Goal: Task Accomplishment & Management: Use online tool/utility

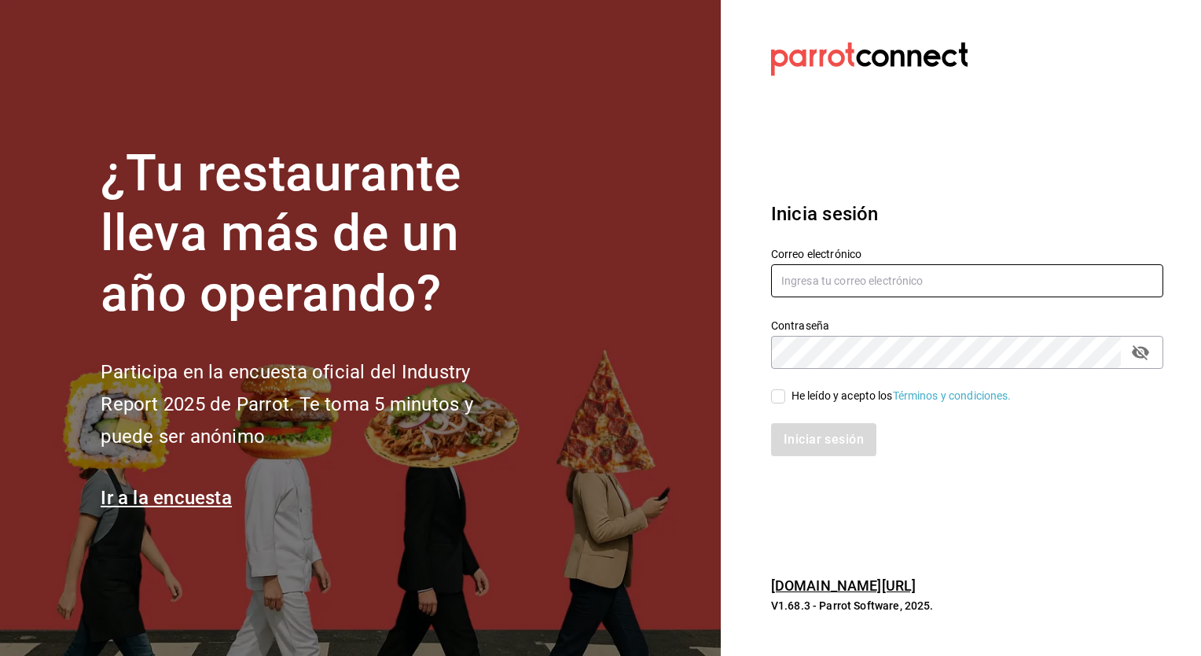
type input "[EMAIL_ADDRESS][DOMAIN_NAME]"
click at [777, 397] on input "He leído y acepto los Términos y condiciones." at bounding box center [778, 396] width 14 height 14
checkbox input "true"
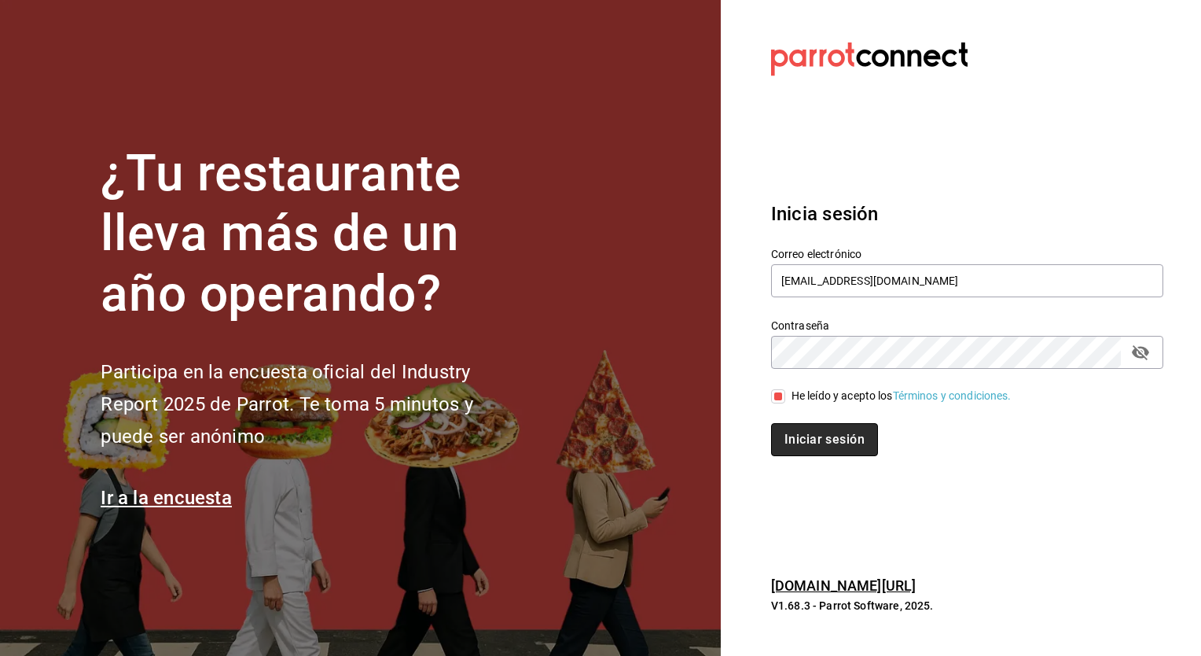
click at [811, 447] on button "Iniciar sesión" at bounding box center [824, 439] width 107 height 33
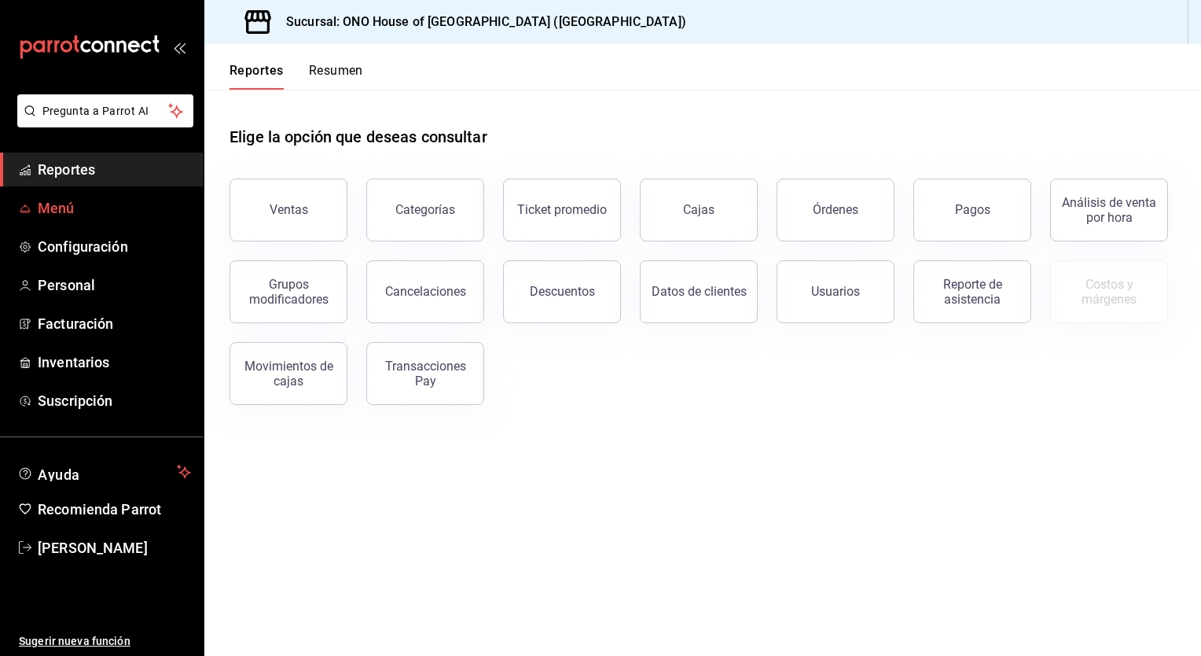
click at [109, 215] on span "Menú" at bounding box center [114, 207] width 153 height 21
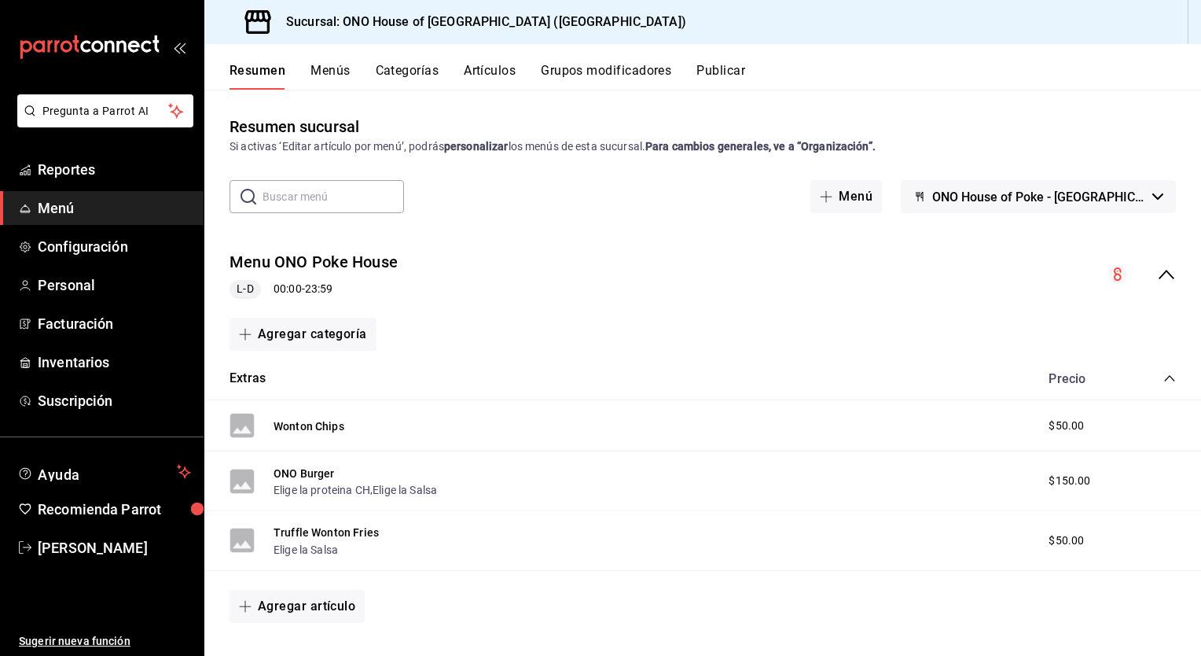
click at [419, 70] on button "Categorías" at bounding box center [408, 76] width 64 height 27
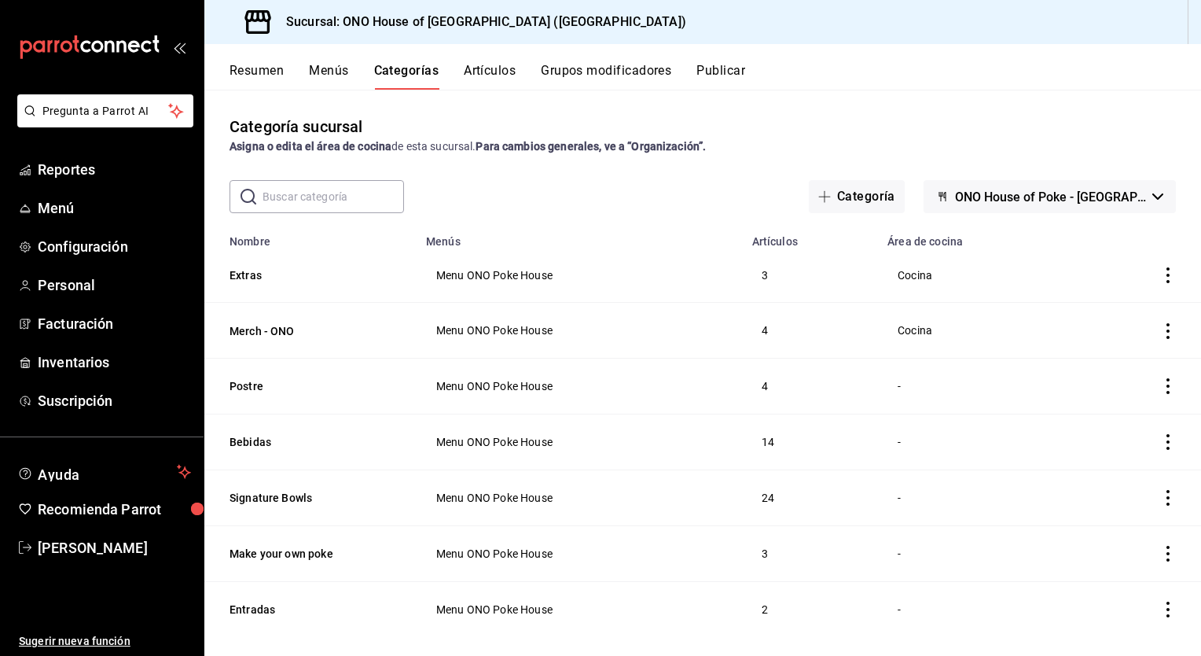
click at [576, 72] on button "Grupos modificadores" at bounding box center [606, 76] width 130 height 27
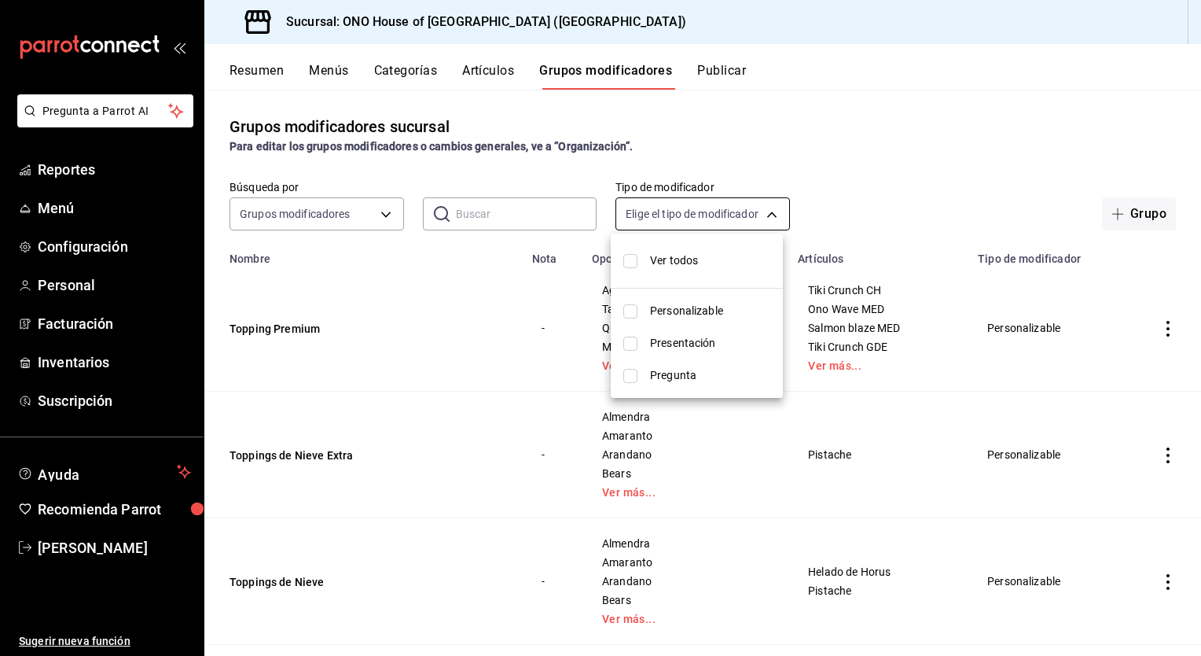
click at [757, 213] on body "Pregunta a Parrot AI Reportes Menú Configuración Personal Facturación Inventari…" at bounding box center [600, 328] width 1201 height 656
click at [567, 162] on div at bounding box center [600, 328] width 1201 height 656
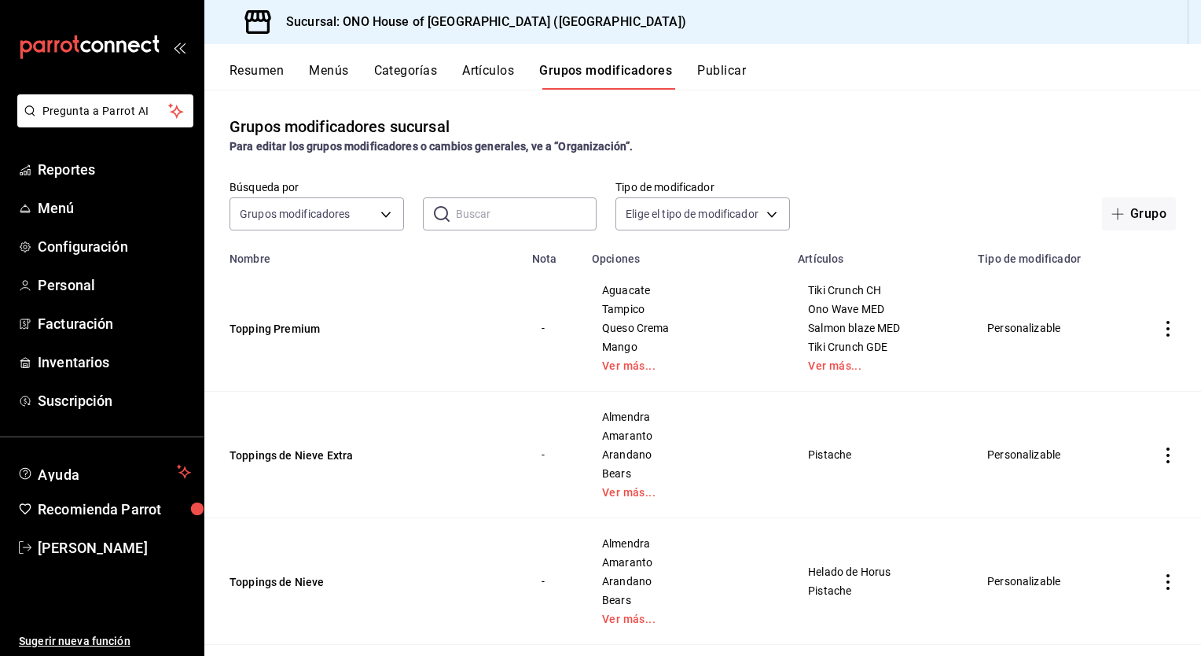
click at [468, 71] on button "Artículos" at bounding box center [488, 76] width 52 height 27
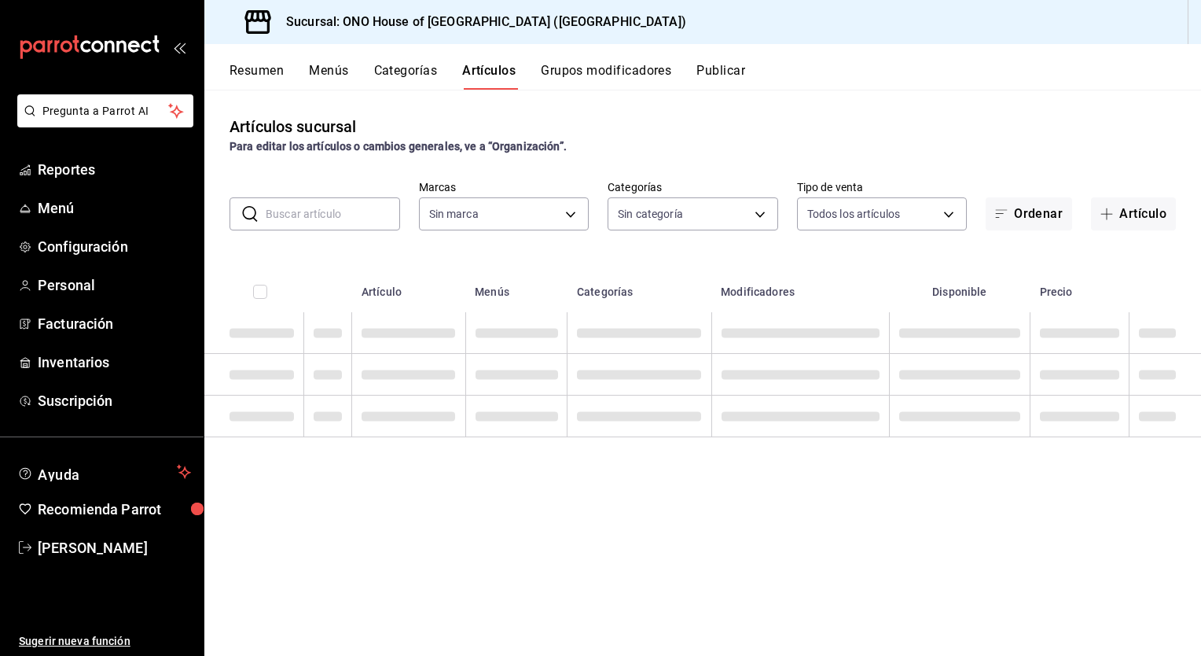
type input "81697323-bc64-40fd-b3d2-353f0dad9ae0"
type input "71f91d99-d397-4f05-8efc-37262908622b,67e8f7c0-a15b-4afd-b1d7-93cf038e2ef3,a8723…"
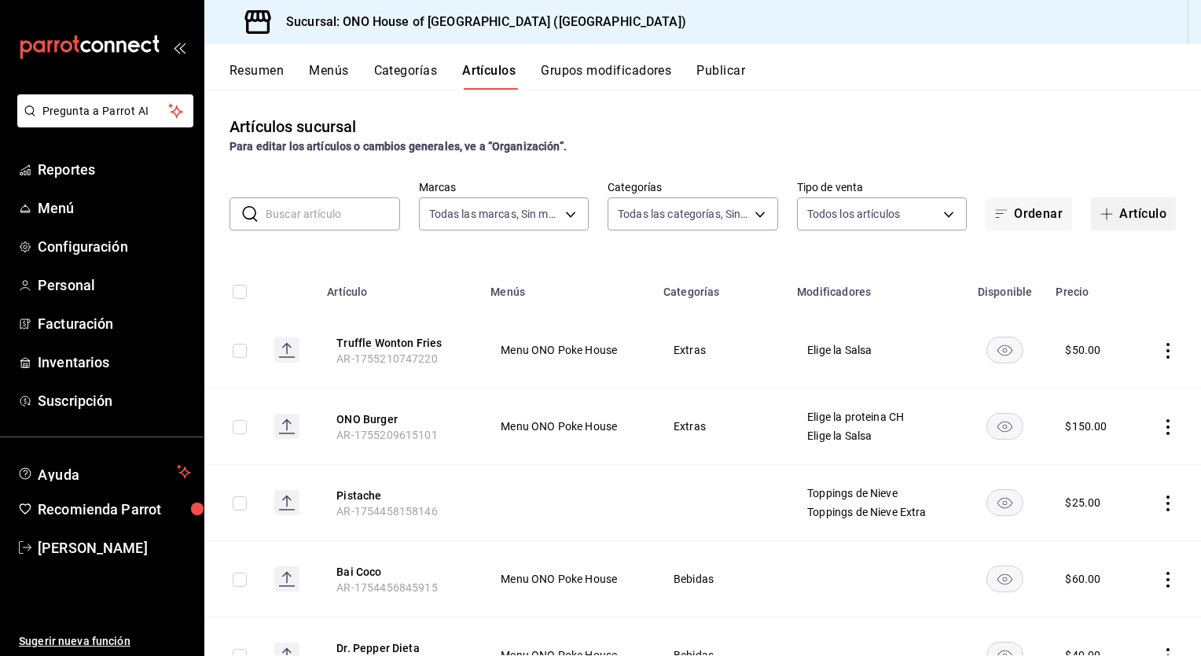
click at [1134, 212] on button "Artículo" at bounding box center [1133, 213] width 85 height 33
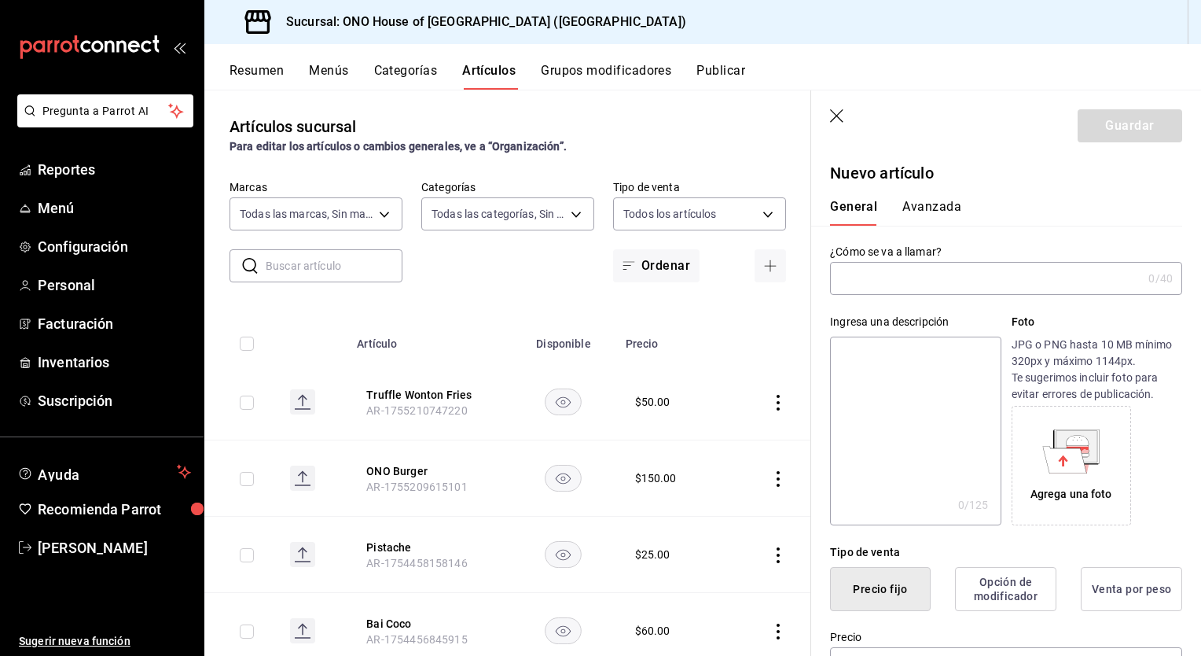
click at [924, 288] on input "text" at bounding box center [986, 278] width 312 height 31
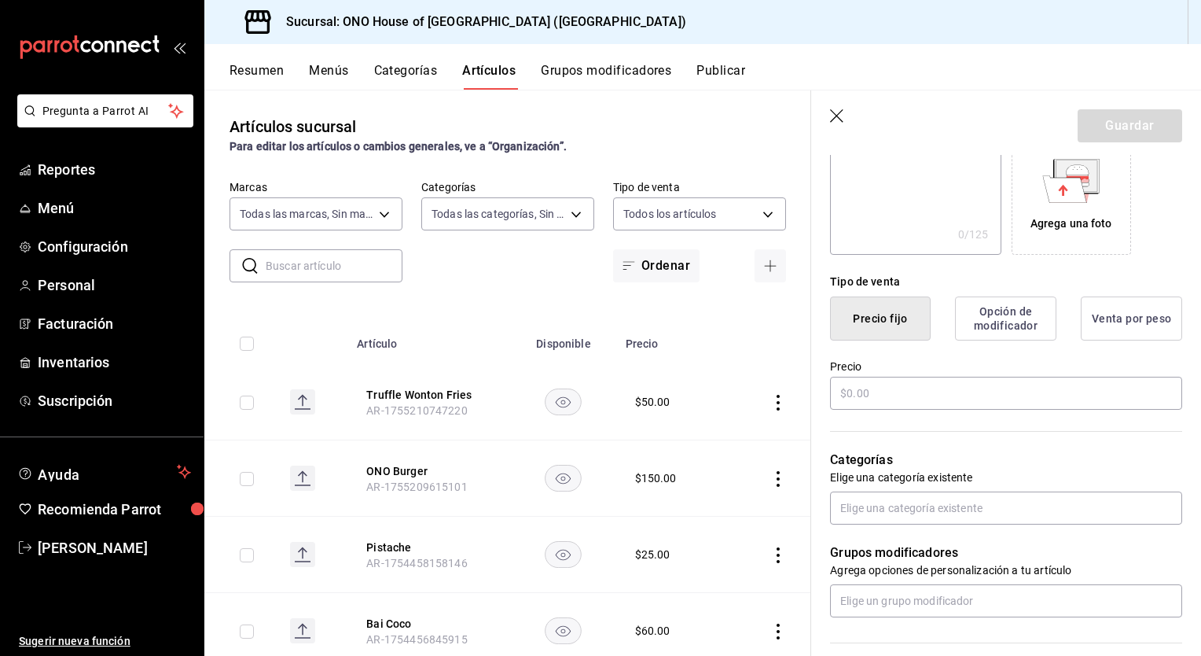
scroll to position [272, 0]
type input "[PERSON_NAME]' Tartar de Atun"
click at [1037, 391] on input "text" at bounding box center [1006, 391] width 352 height 33
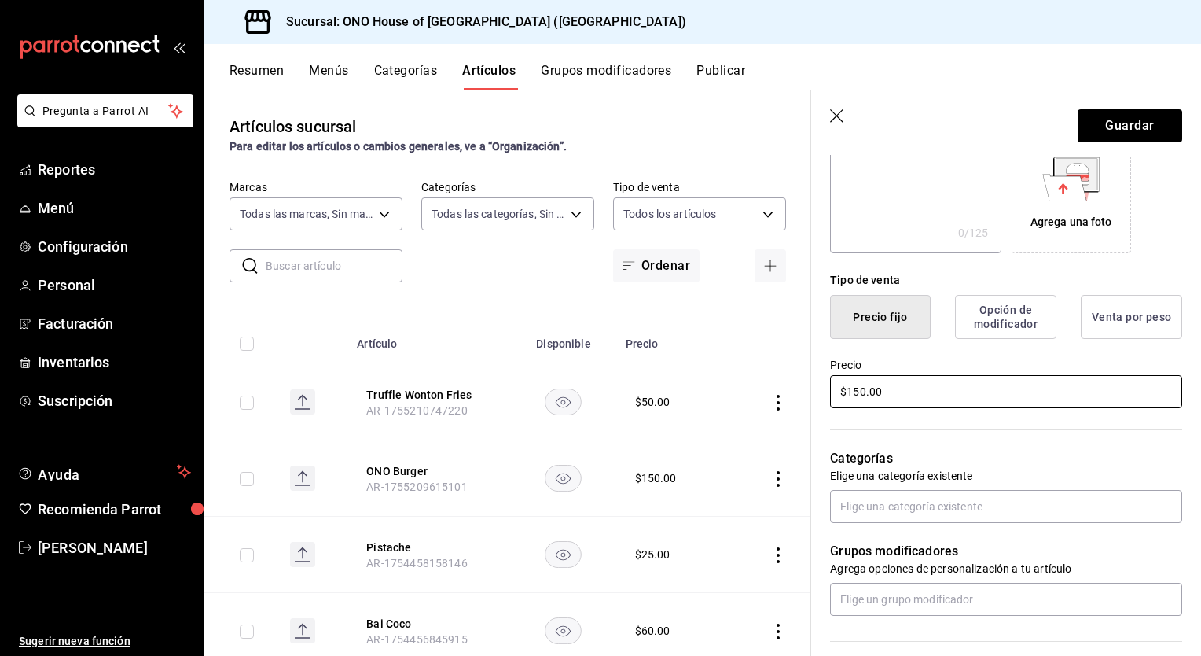
scroll to position [348, 0]
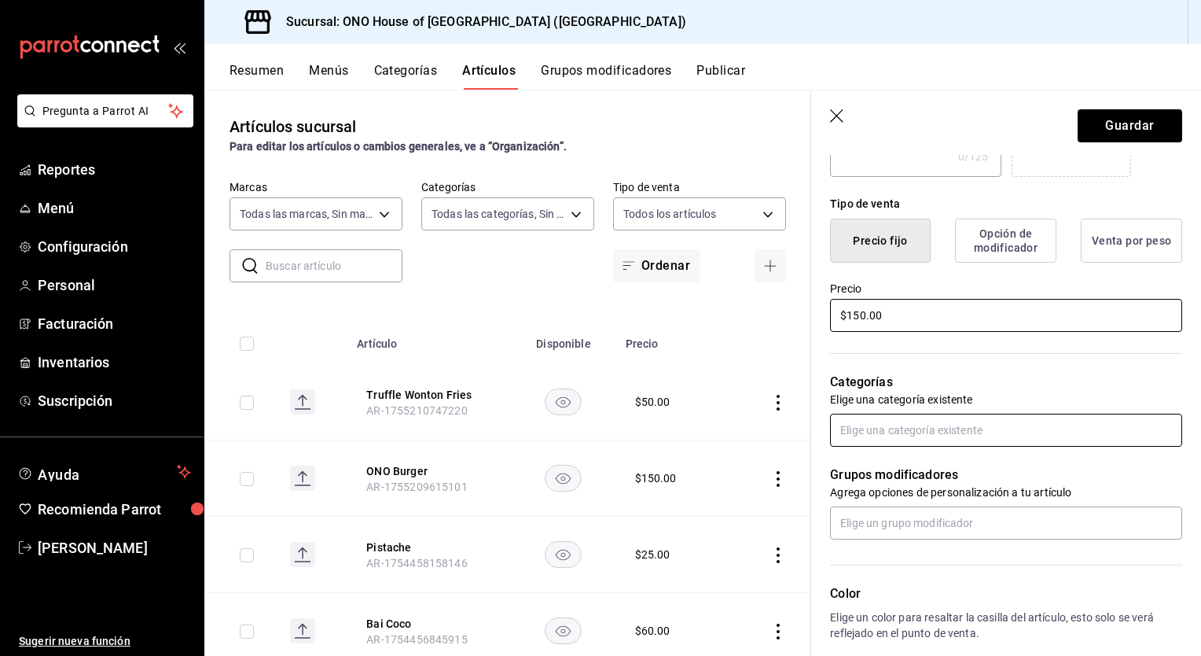
type input "$150.00"
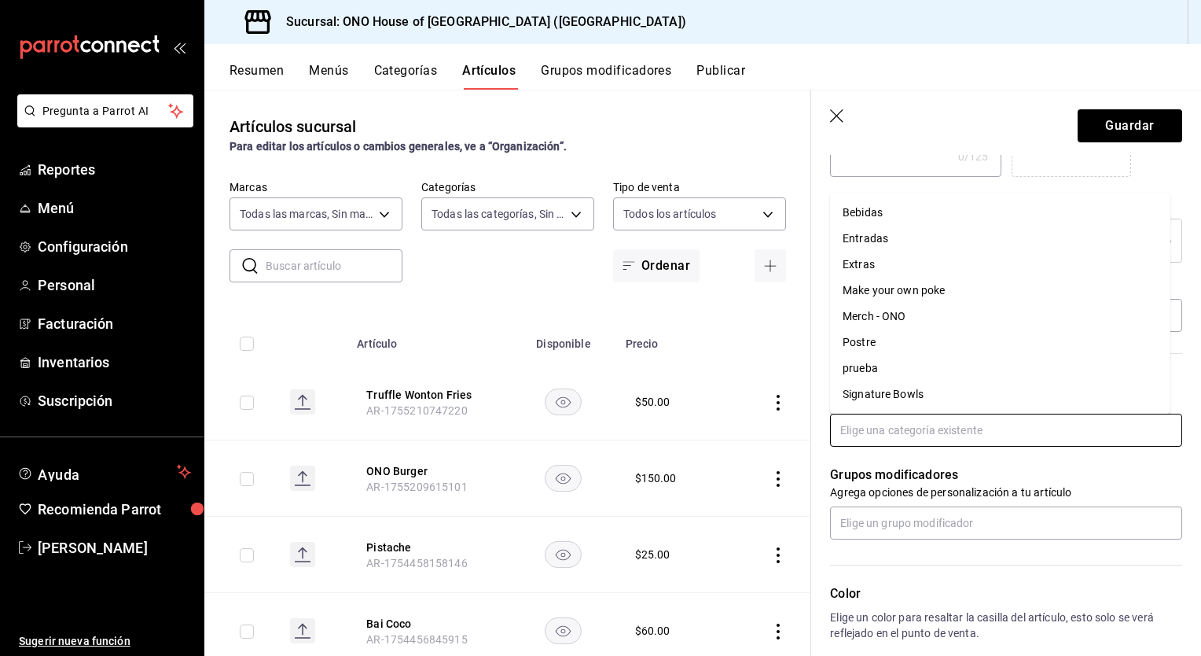
click at [1001, 428] on input "text" at bounding box center [1006, 429] width 352 height 33
click at [872, 259] on li "Extras" at bounding box center [1000, 265] width 340 height 26
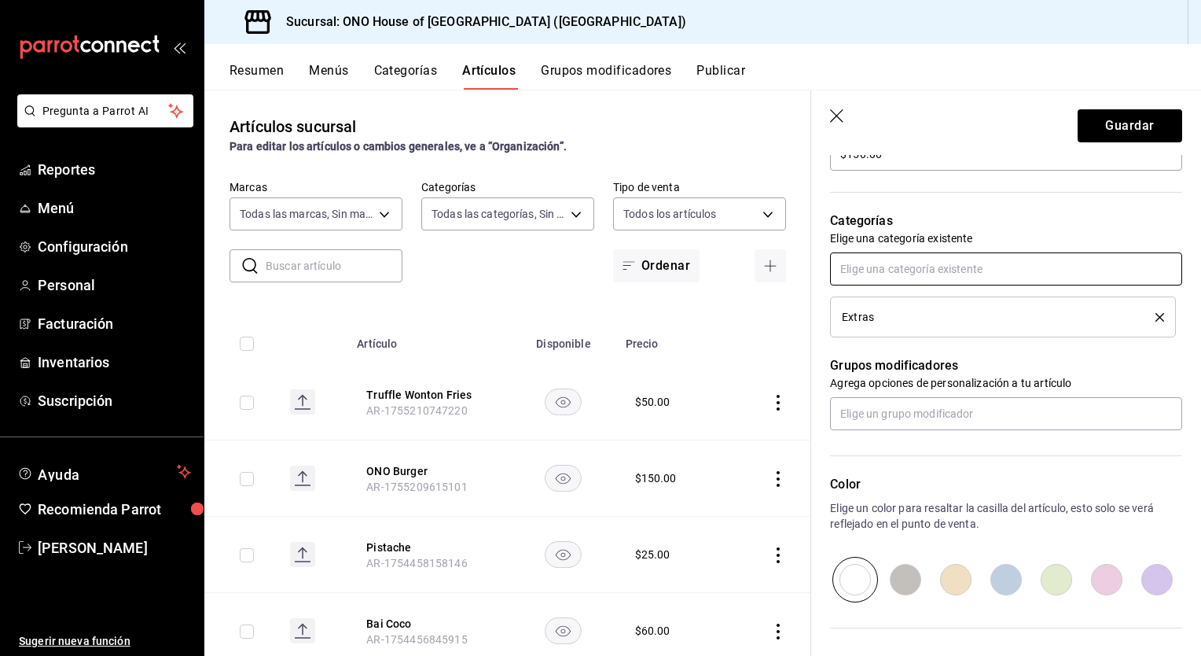
scroll to position [524, 0]
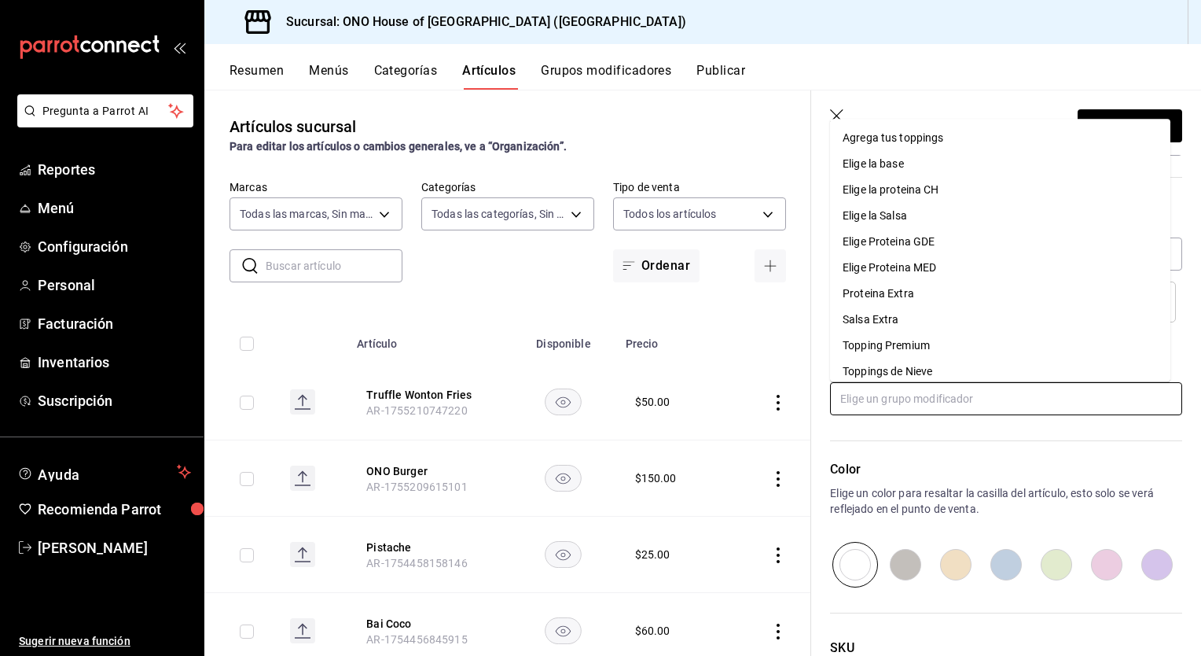
click at [915, 395] on input "text" at bounding box center [1006, 398] width 352 height 33
click at [884, 319] on div "Salsa Extra" at bounding box center [871, 320] width 56 height 17
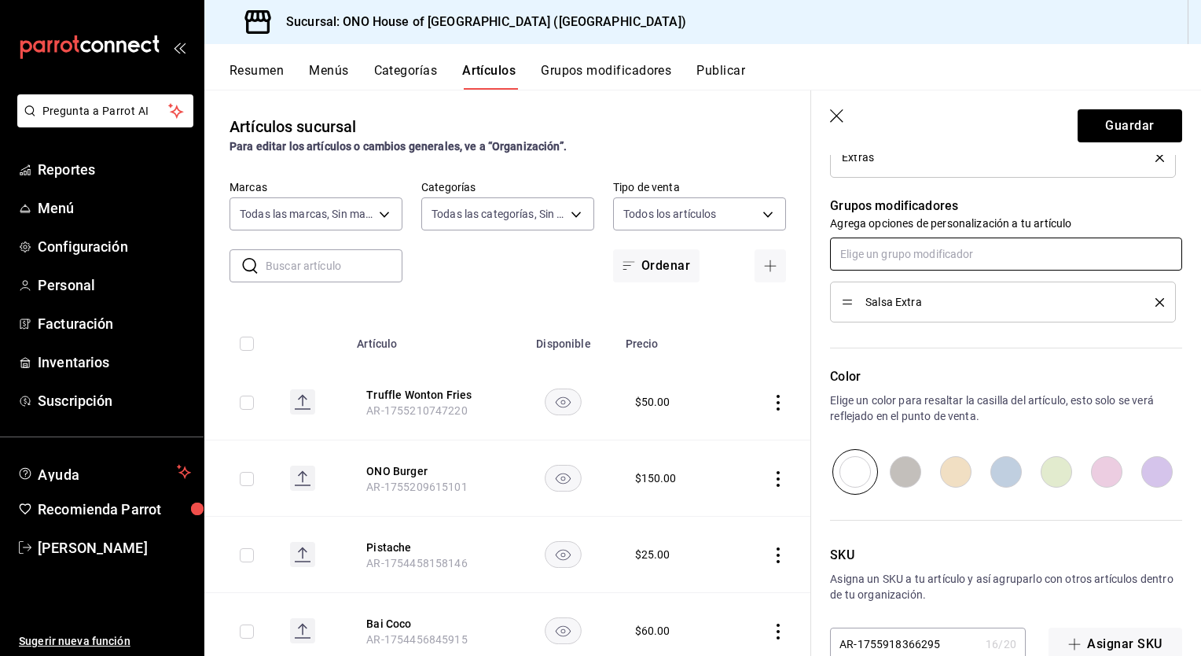
scroll to position [704, 0]
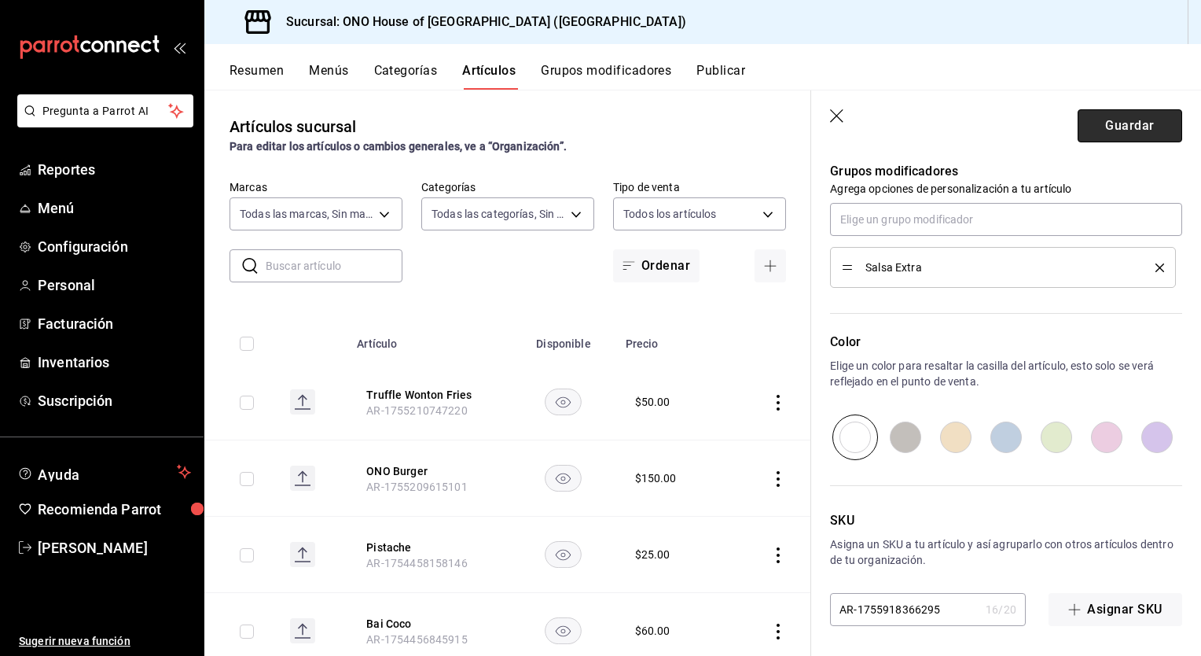
click at [1103, 123] on button "Guardar" at bounding box center [1130, 125] width 105 height 33
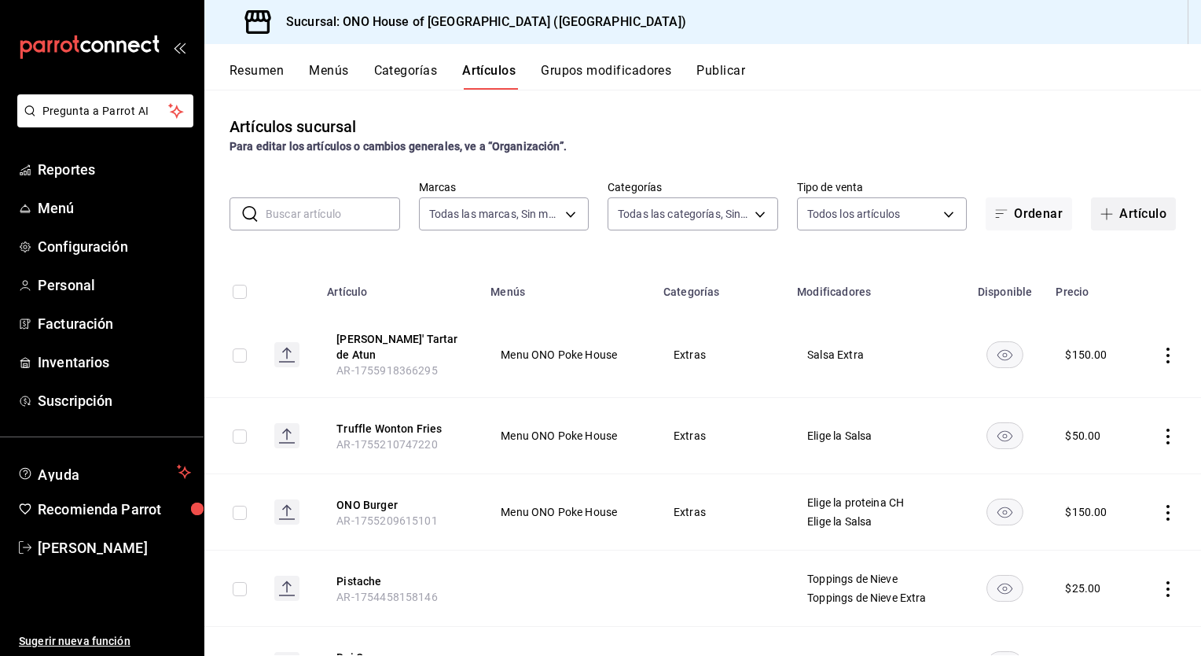
click at [1145, 219] on button "Artículo" at bounding box center [1133, 213] width 85 height 33
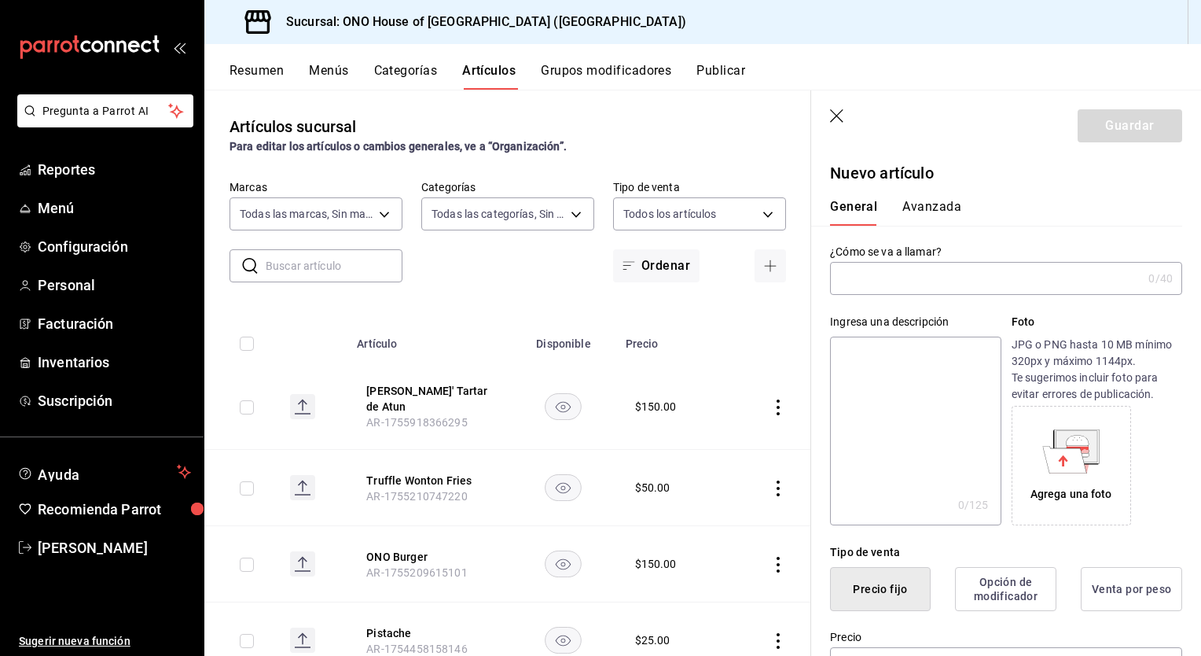
click at [963, 285] on input "text" at bounding box center [986, 278] width 312 height 31
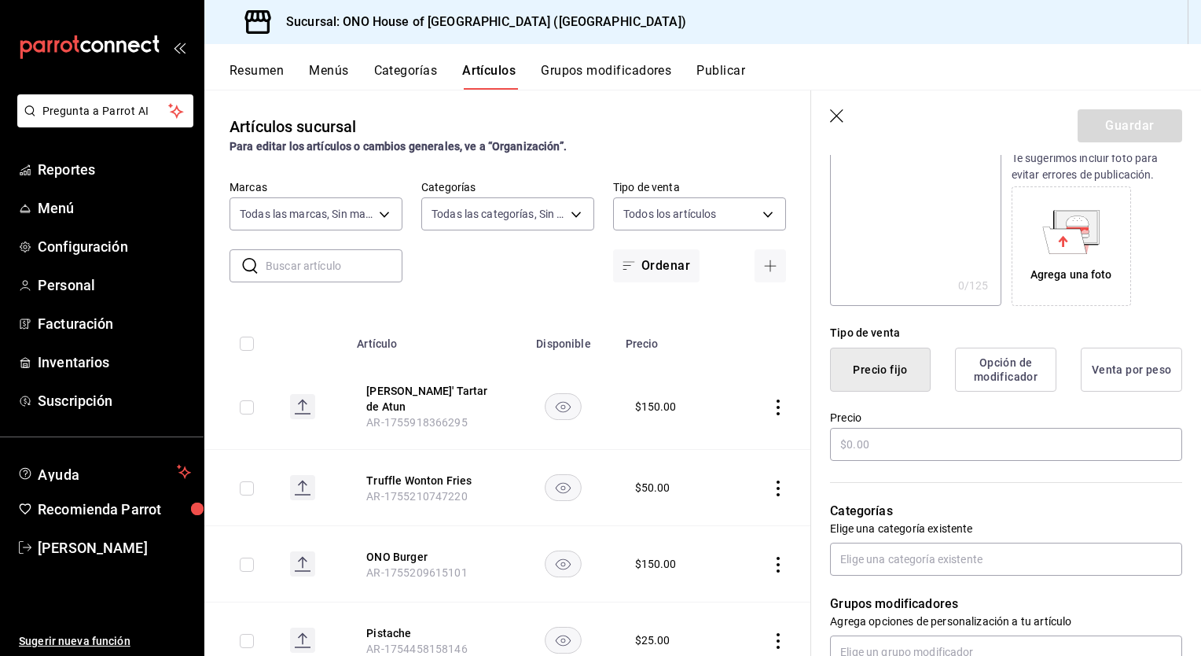
scroll to position [220, 0]
type input "[PERSON_NAME]' Tartar de Salmon"
click at [912, 435] on input "text" at bounding box center [1006, 443] width 352 height 33
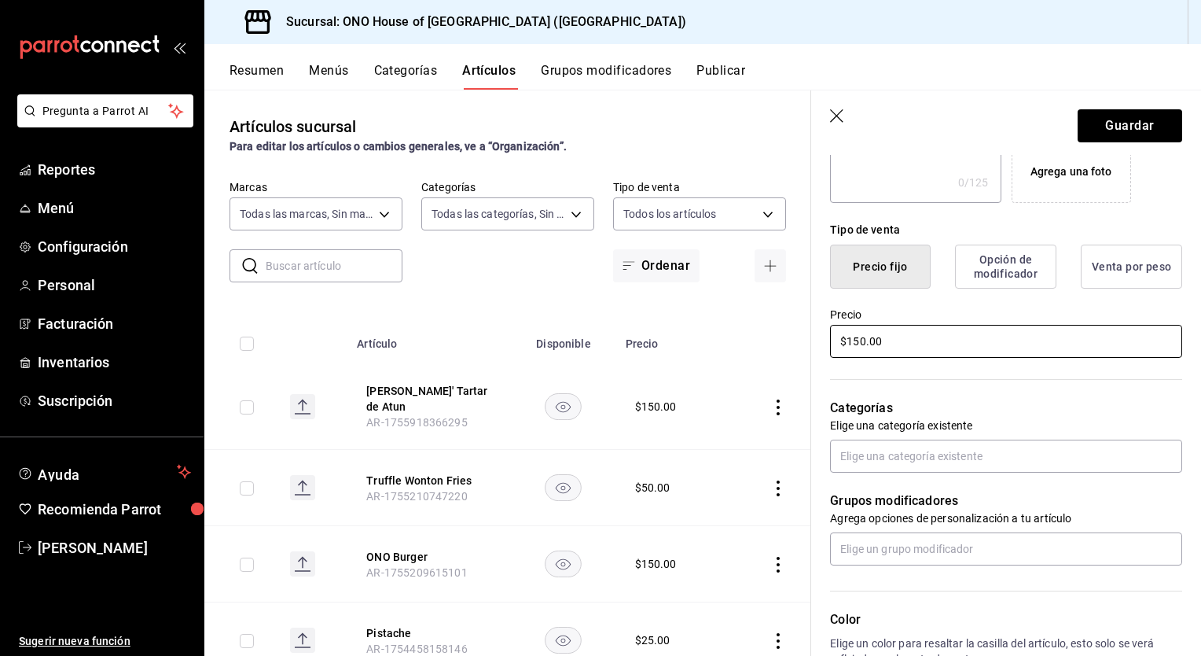
scroll to position [325, 0]
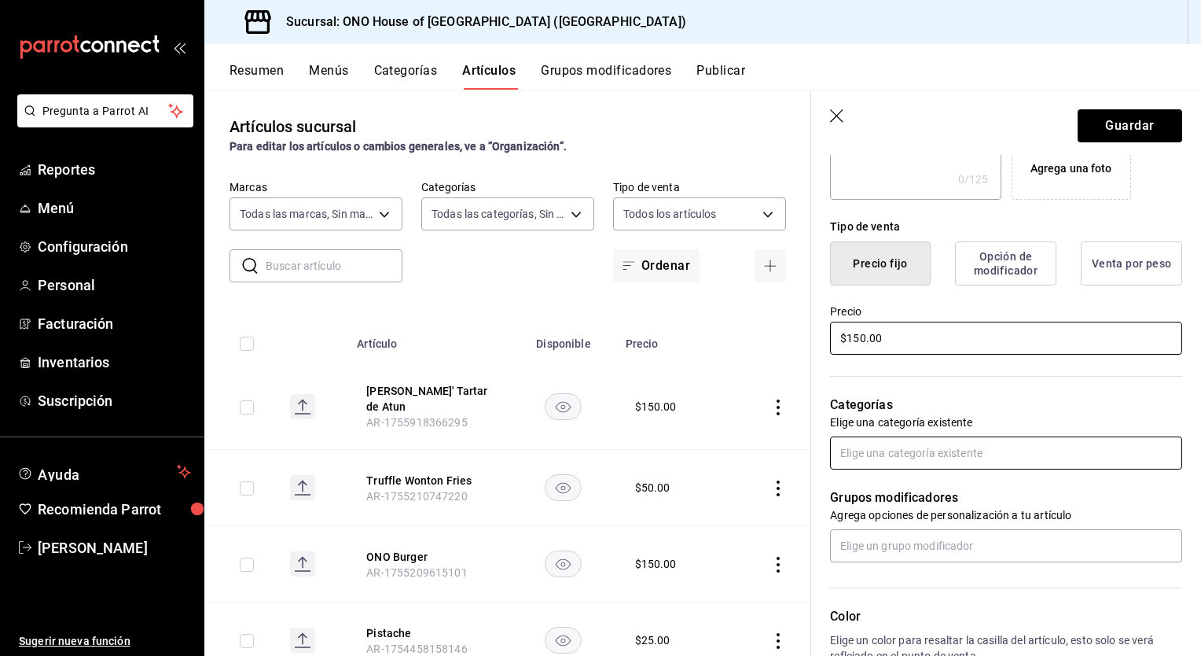
type input "$150.00"
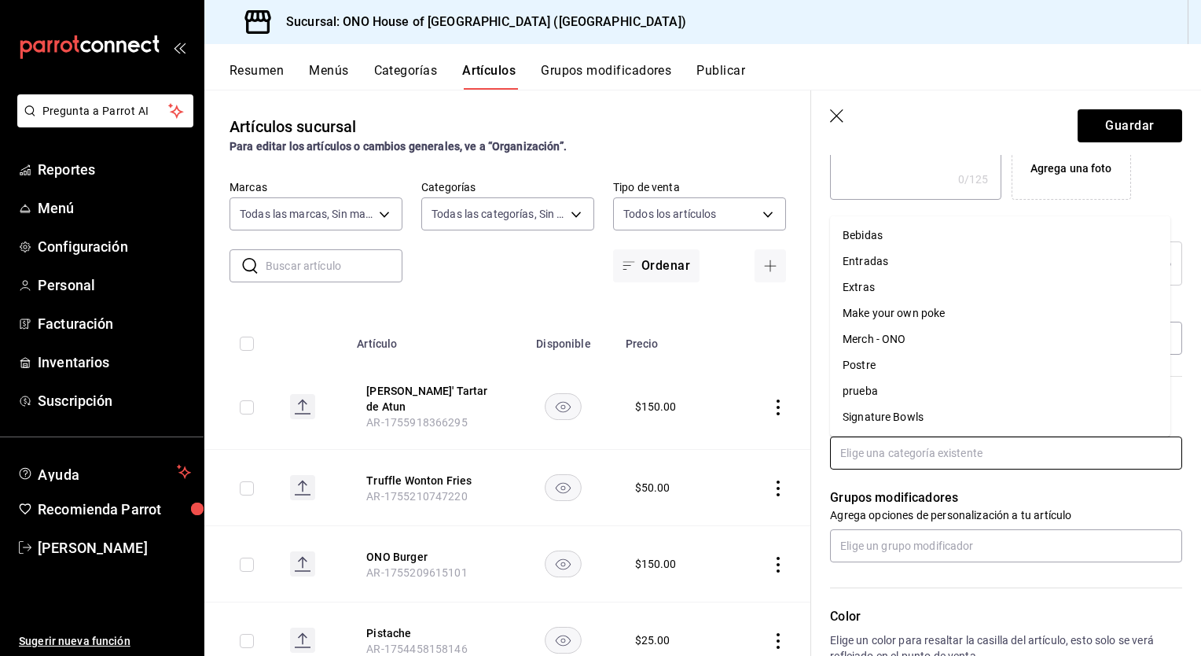
click at [903, 457] on input "text" at bounding box center [1006, 452] width 352 height 33
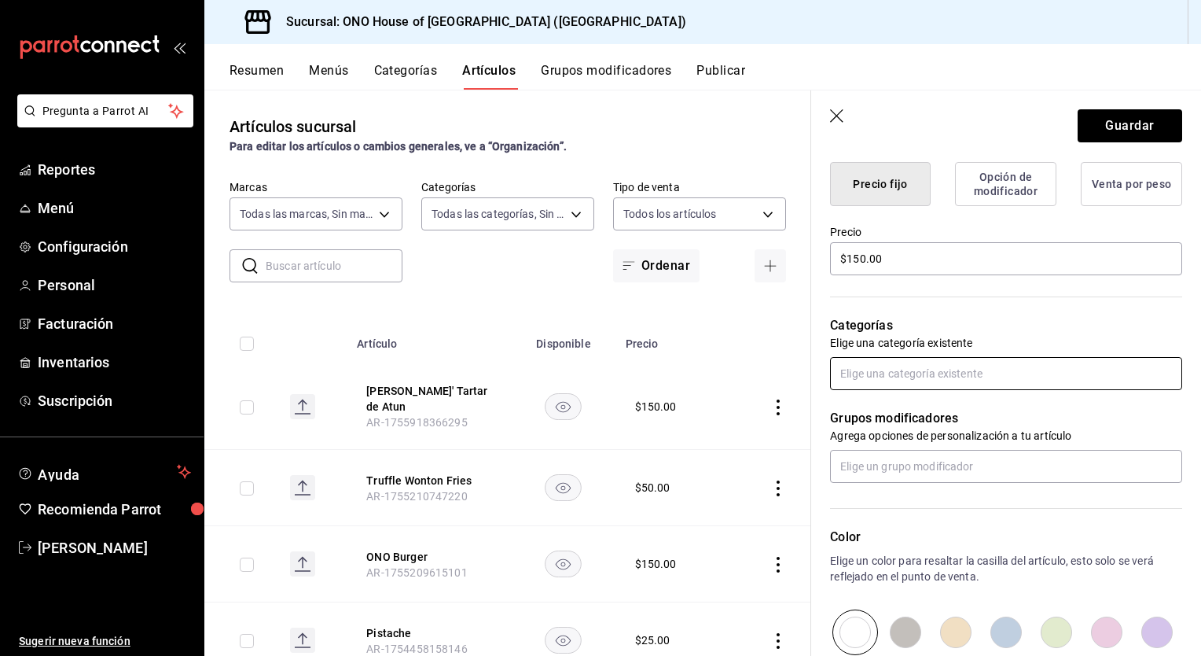
scroll to position [406, 0]
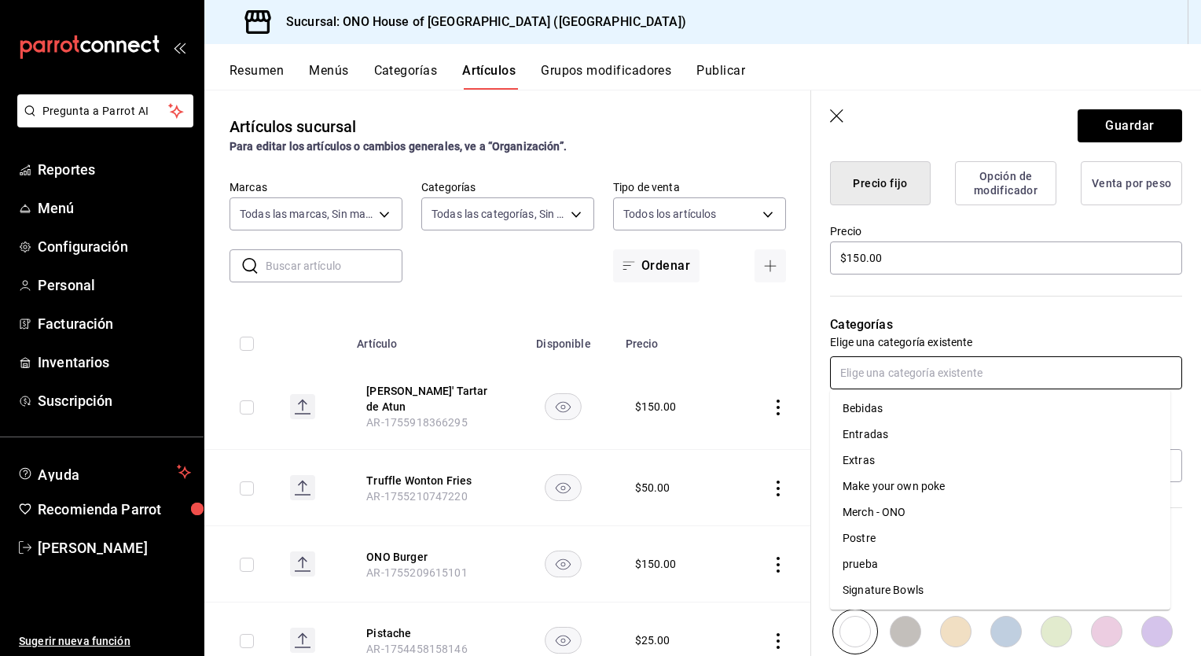
click at [869, 385] on input "text" at bounding box center [1006, 372] width 352 height 33
click at [858, 454] on li "Extras" at bounding box center [1000, 460] width 340 height 26
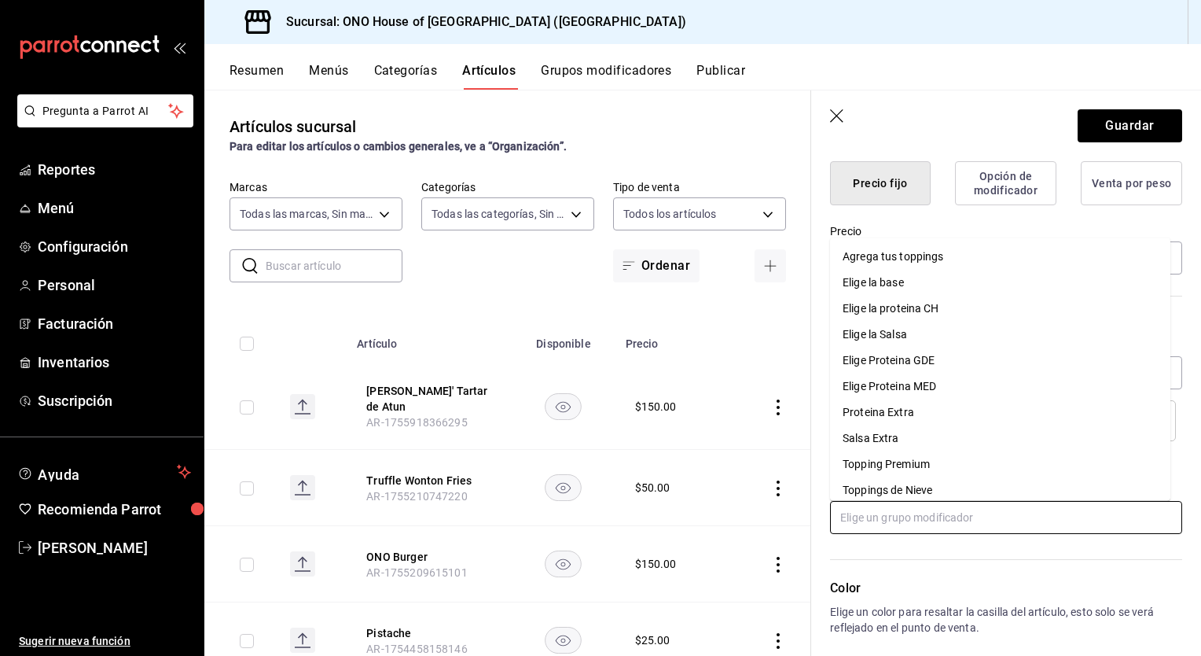
click at [880, 517] on input "text" at bounding box center [1006, 517] width 352 height 33
click at [878, 442] on div "Salsa Extra" at bounding box center [871, 439] width 56 height 17
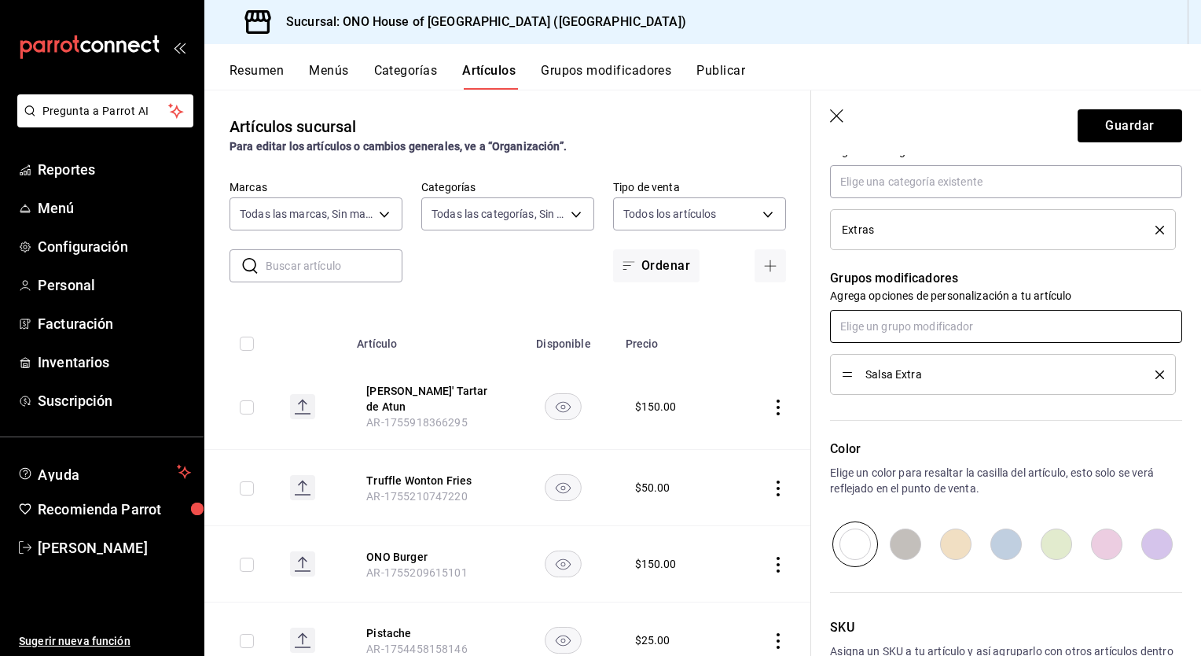
scroll to position [597, 0]
click at [1119, 122] on button "Guardar" at bounding box center [1130, 125] width 105 height 33
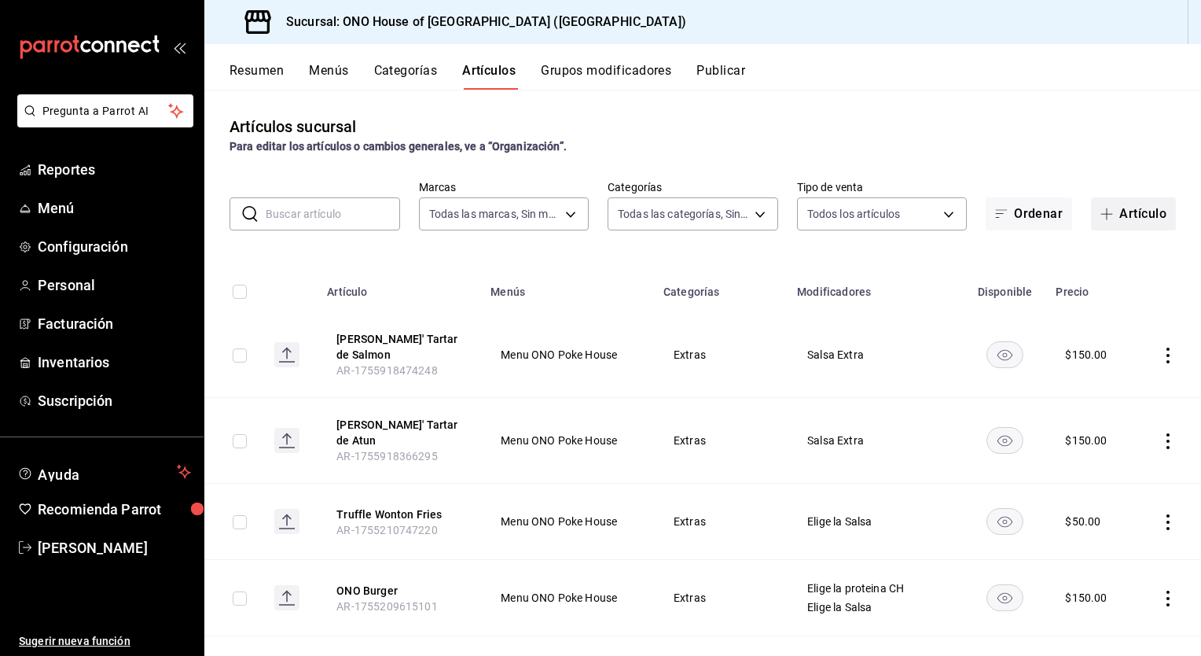
click at [1108, 209] on button "Artículo" at bounding box center [1133, 213] width 85 height 33
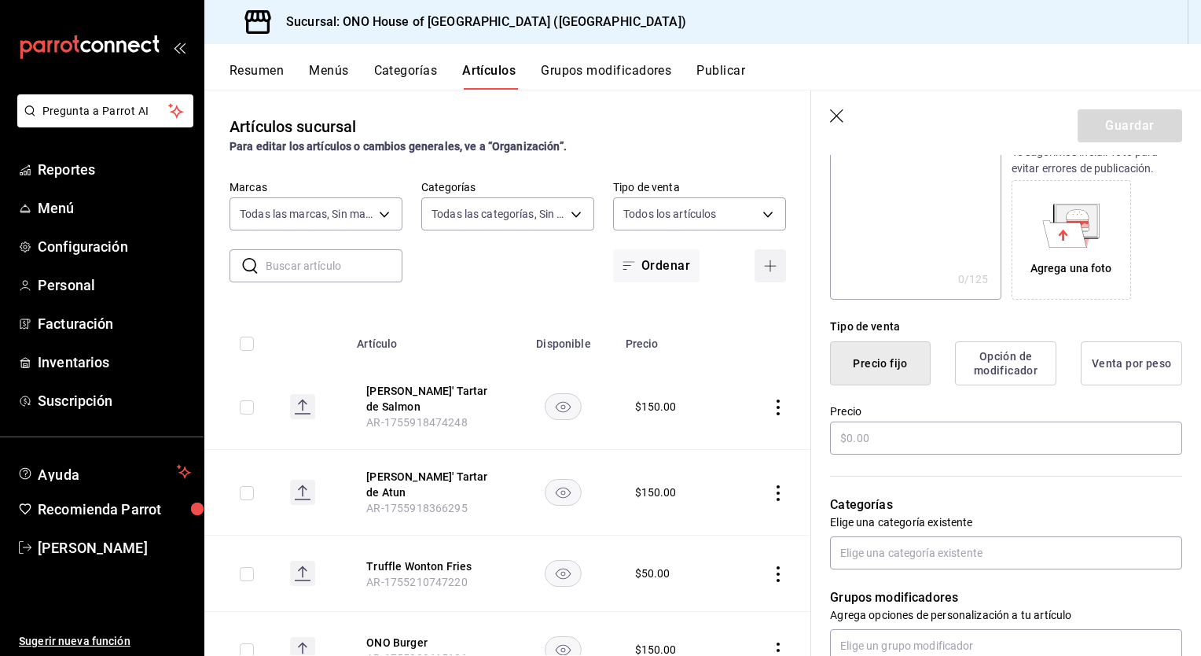
scroll to position [226, 0]
type input "[PERSON_NAME]' Tartar de Camaron"
click at [909, 428] on input "text" at bounding box center [1006, 437] width 352 height 33
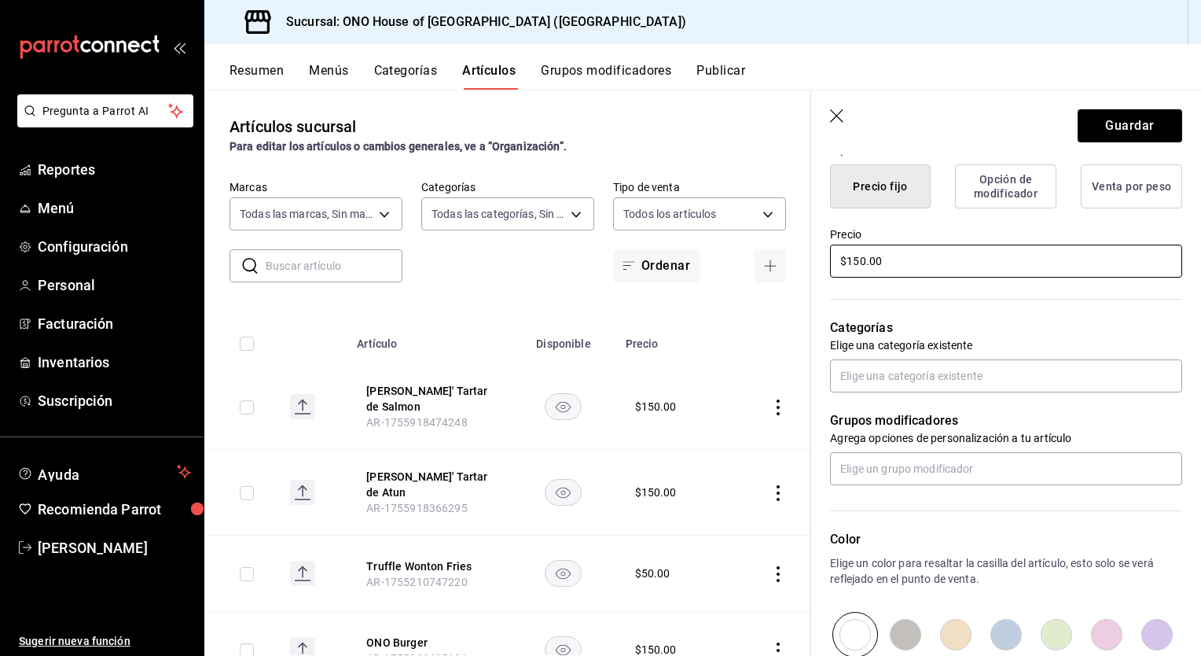
scroll to position [405, 0]
type input "$150.00"
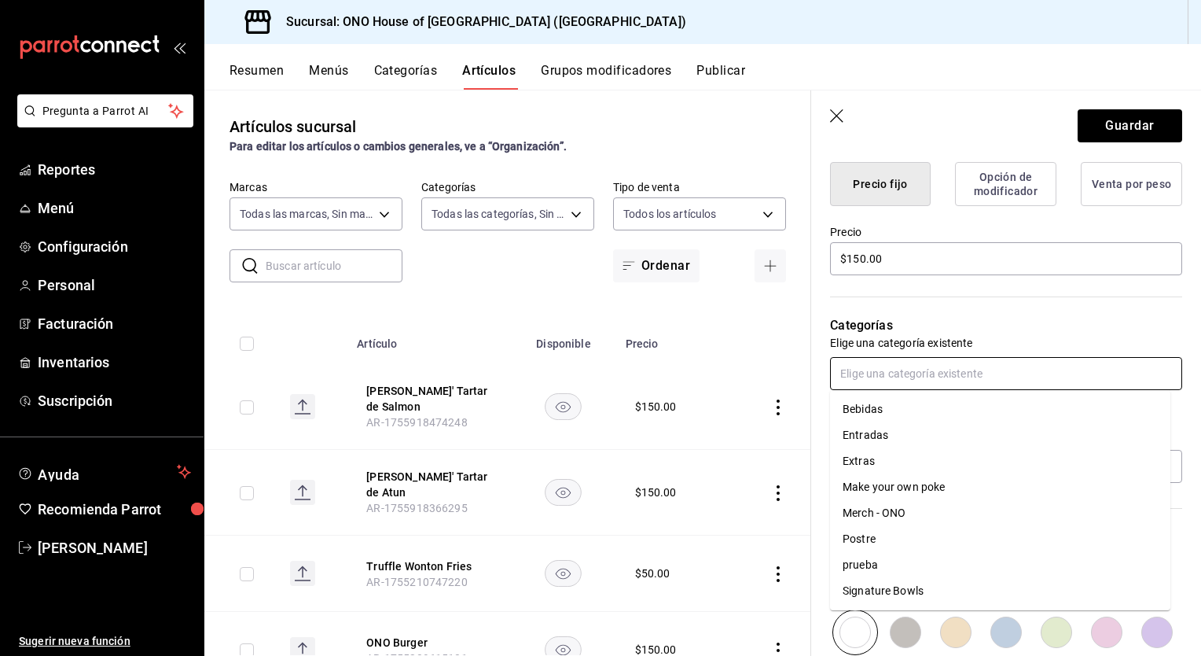
click at [902, 375] on input "text" at bounding box center [1006, 373] width 352 height 33
click at [869, 462] on li "Extras" at bounding box center [1000, 461] width 340 height 26
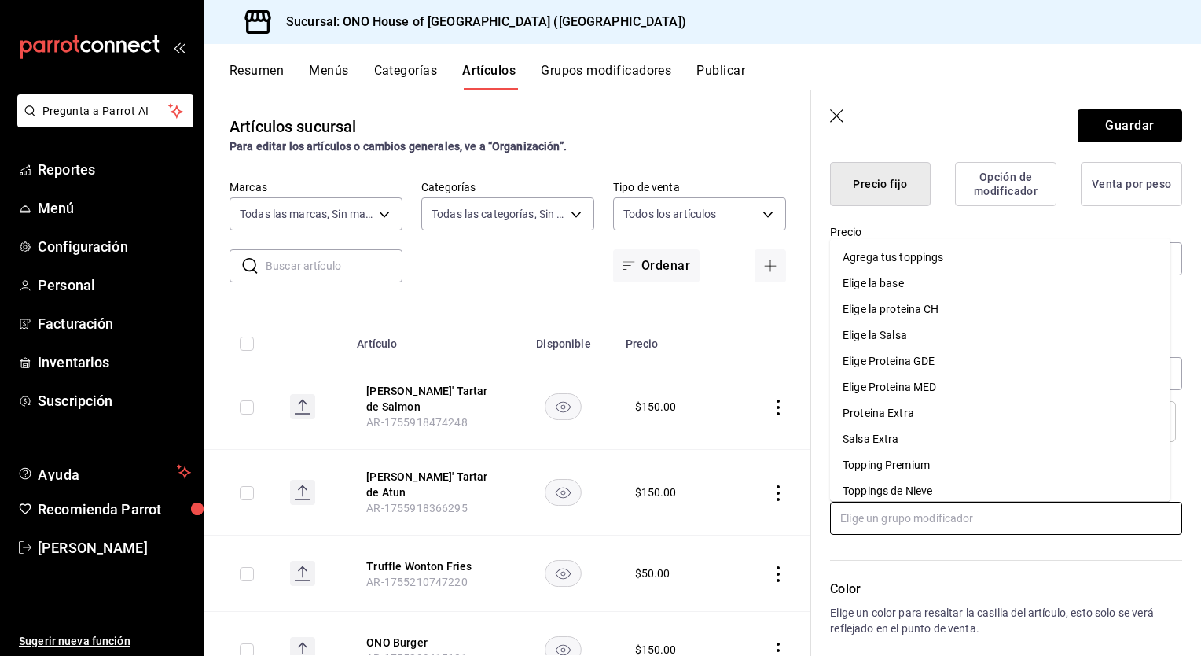
click at [865, 527] on input "text" at bounding box center [1006, 517] width 352 height 33
click at [887, 444] on div "Salsa Extra" at bounding box center [871, 440] width 56 height 17
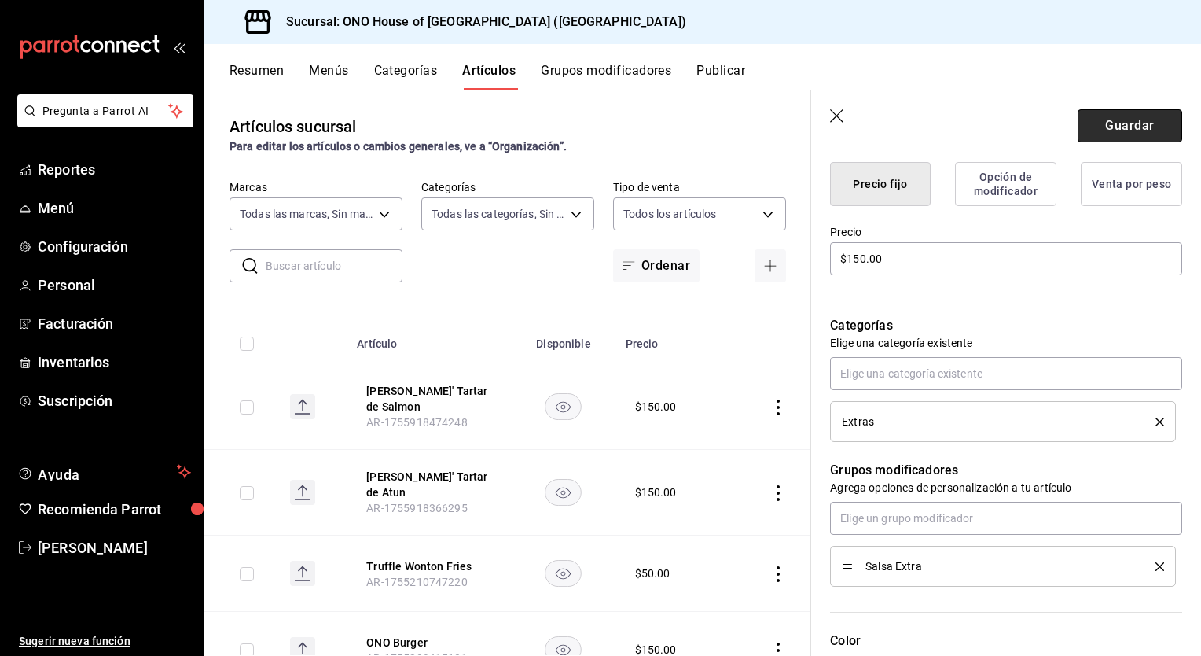
click at [1134, 126] on button "Guardar" at bounding box center [1130, 125] width 105 height 33
